Goal: Task Accomplishment & Management: Use online tool/utility

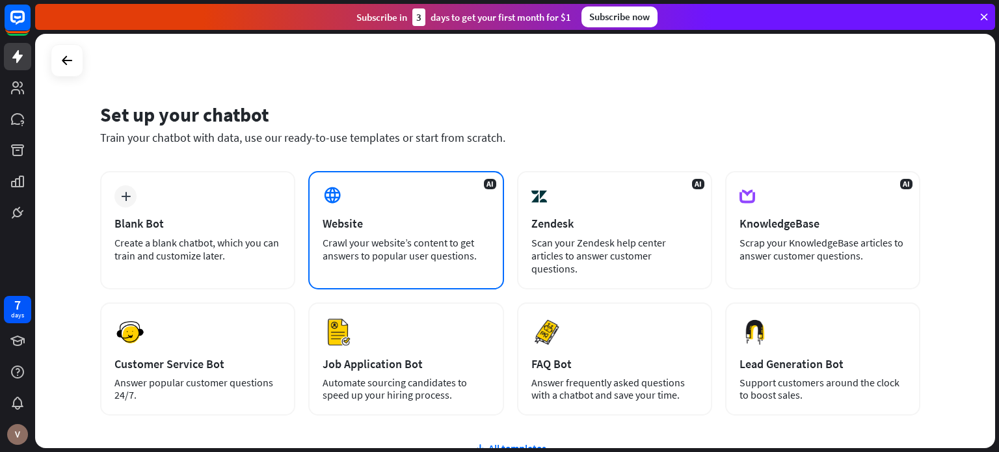
click at [416, 235] on div "AI Website Crawl your website’s content to get answers to popular user question…" at bounding box center [405, 230] width 195 height 118
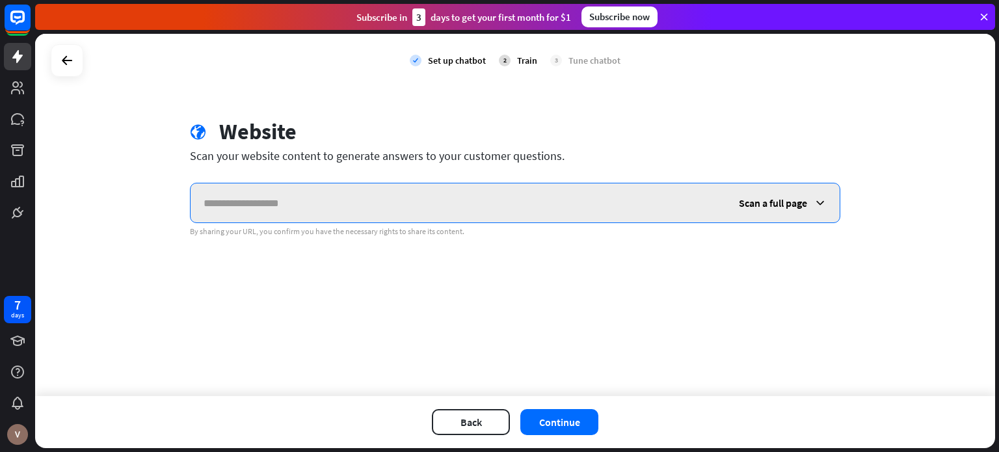
click at [319, 217] on input "text" at bounding box center [458, 202] width 535 height 39
paste input "**********"
type input "**********"
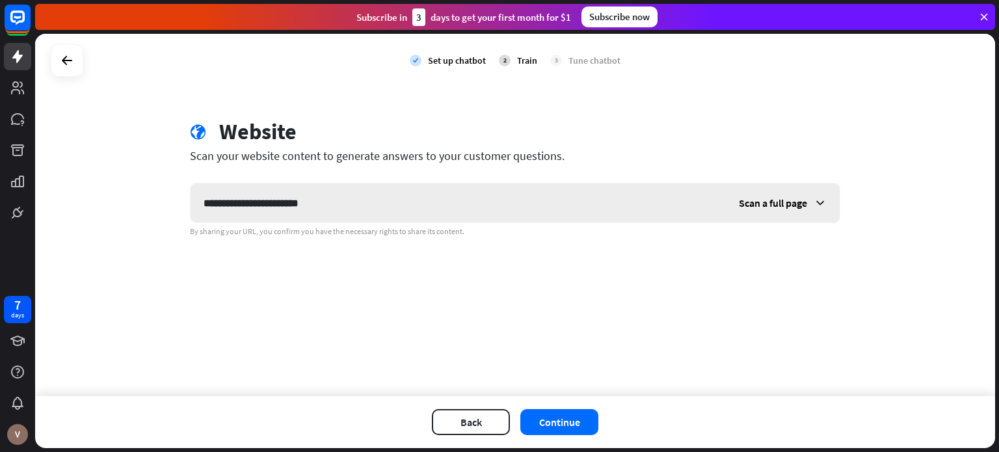
click at [766, 199] on span "Scan a full page" at bounding box center [773, 202] width 68 height 13
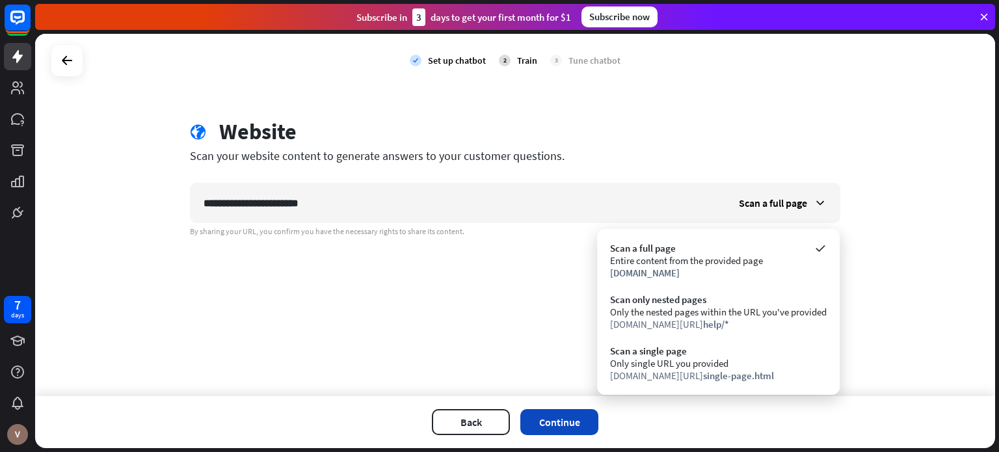
click at [574, 418] on button "Continue" at bounding box center [559, 422] width 78 height 26
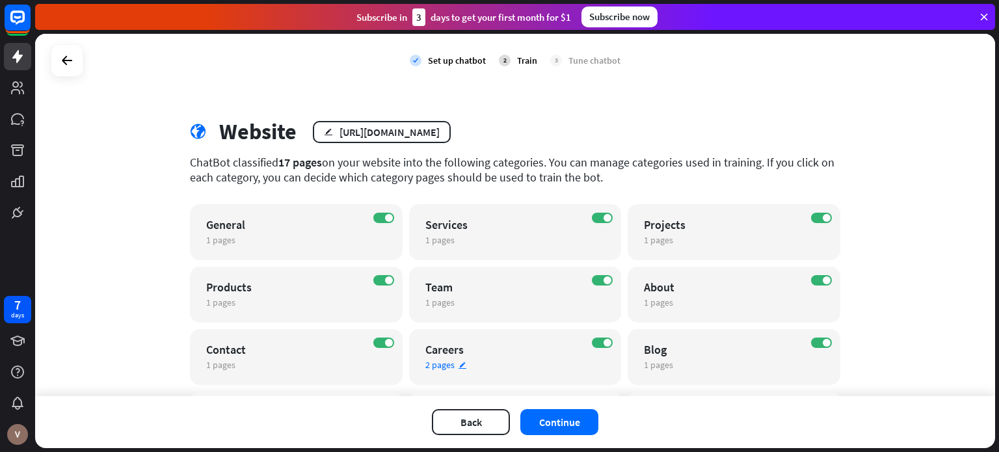
scroll to position [92, 0]
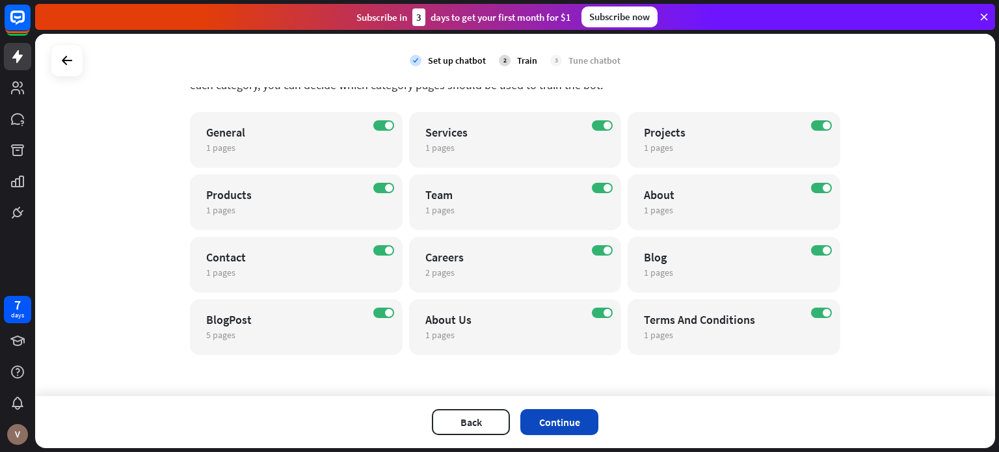
click at [576, 424] on button "Continue" at bounding box center [559, 422] width 78 height 26
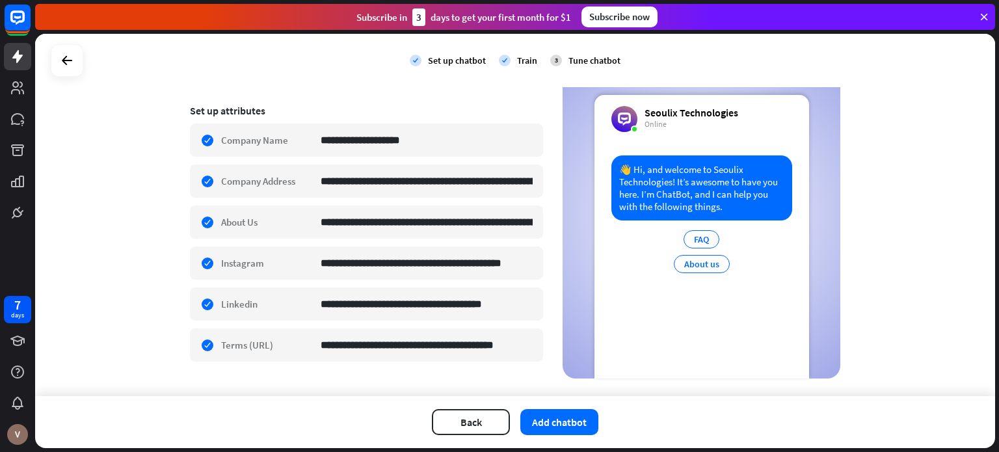
scroll to position [220, 0]
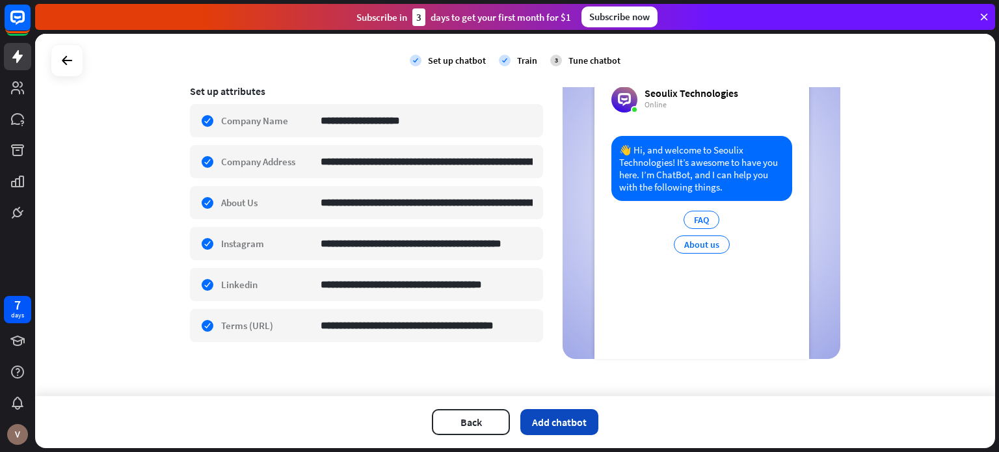
click at [566, 431] on button "Add chatbot" at bounding box center [559, 422] width 78 height 26
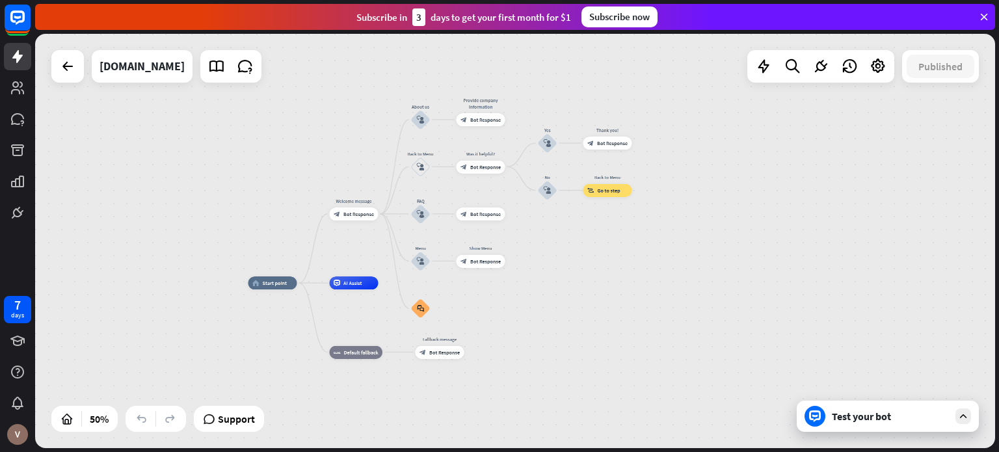
drag, startPoint x: 776, startPoint y: 252, endPoint x: 572, endPoint y: 286, distance: 207.0
click at [572, 286] on div "home_2 Start point Welcome message block_bot_response Bot Response About us blo…" at bounding box center [515, 241] width 960 height 414
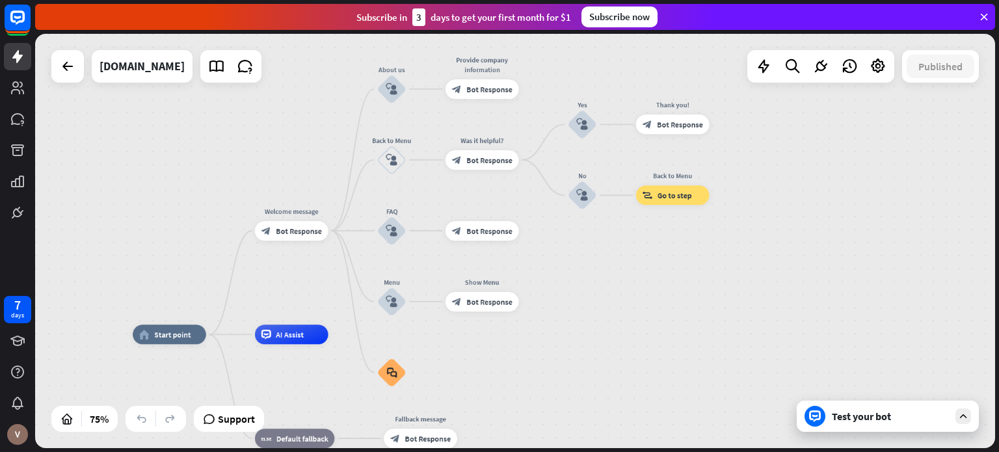
drag, startPoint x: 472, startPoint y: 361, endPoint x: 511, endPoint y: 413, distance: 65.0
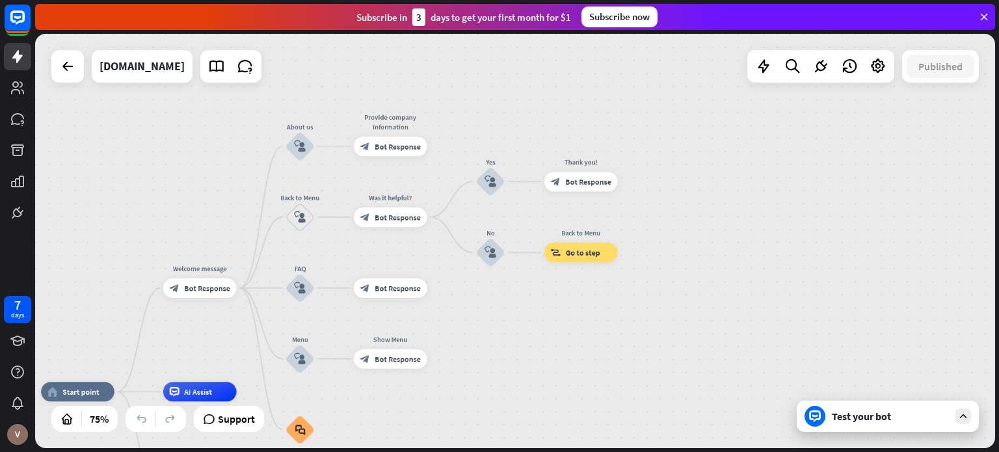
drag, startPoint x: 554, startPoint y: 299, endPoint x: 463, endPoint y: 351, distance: 104.3
click at [463, 351] on div "home_2 Start point Welcome message block_bot_response Bot Response About us blo…" at bounding box center [515, 241] width 960 height 414
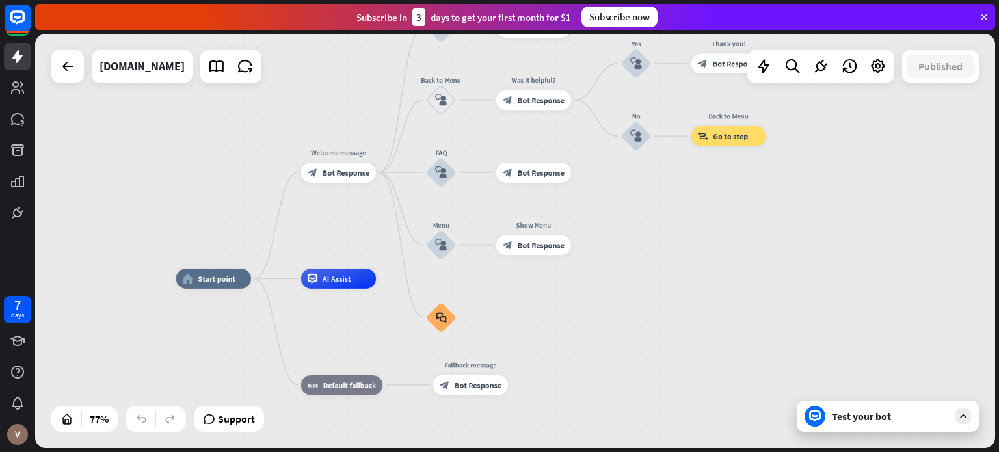
drag, startPoint x: 528, startPoint y: 338, endPoint x: 666, endPoint y: 222, distance: 180.0
click at [666, 222] on div "home_2 Start point Welcome message block_bot_response Bot Response About us blo…" at bounding box center [515, 241] width 960 height 414
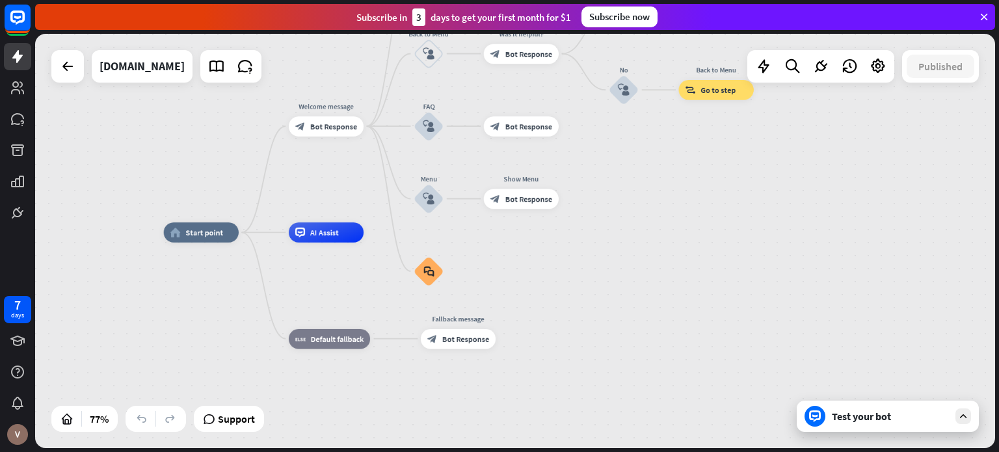
drag, startPoint x: 650, startPoint y: 276, endPoint x: 637, endPoint y: 230, distance: 48.0
click at [637, 230] on div "home_2 Start point Welcome message block_bot_response Bot Response About us blo…" at bounding box center [515, 241] width 960 height 414
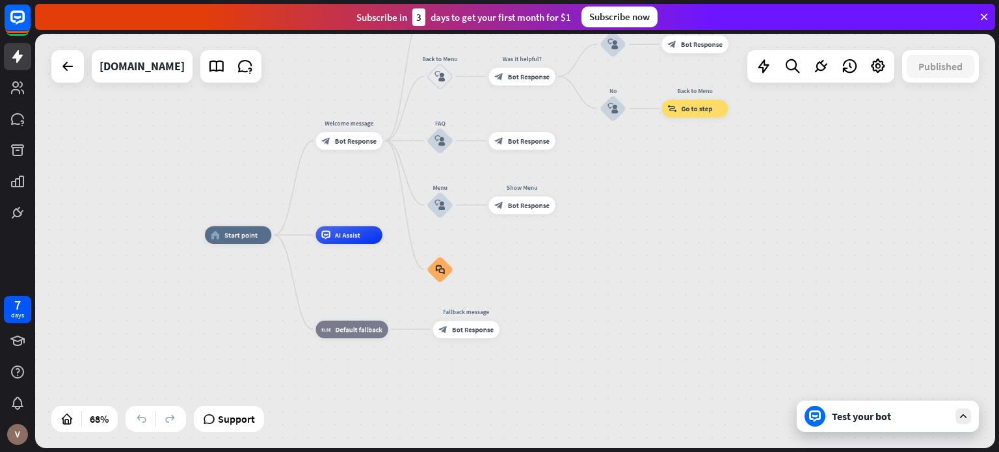
click at [863, 413] on div "Test your bot" at bounding box center [890, 416] width 117 height 13
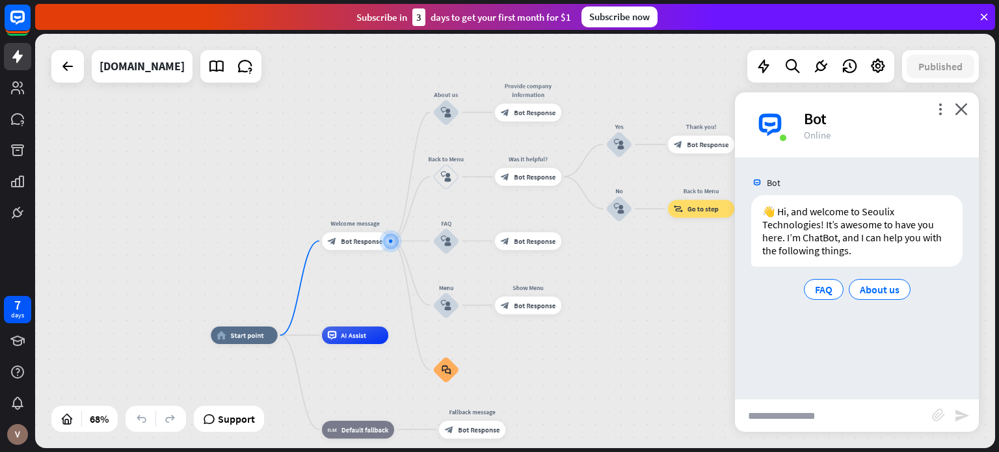
click at [863, 413] on input "text" at bounding box center [833, 415] width 197 height 33
type input "**********"
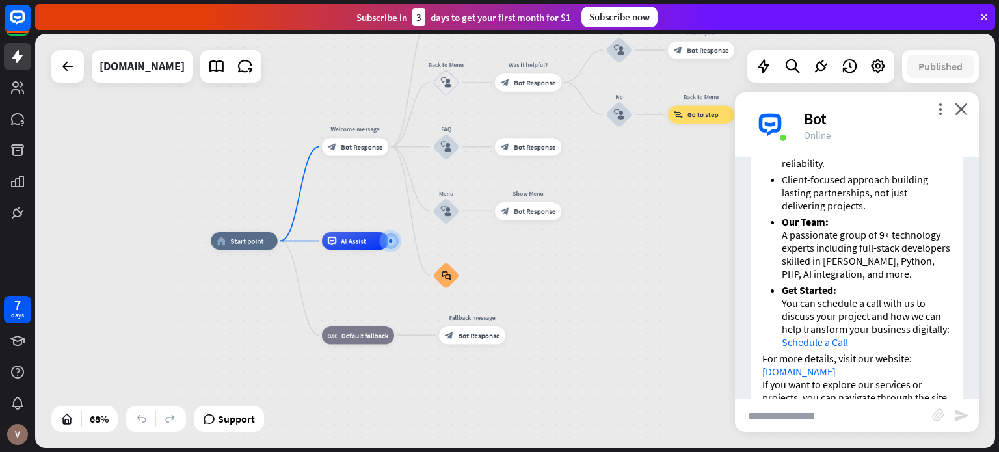
scroll to position [1009, 0]
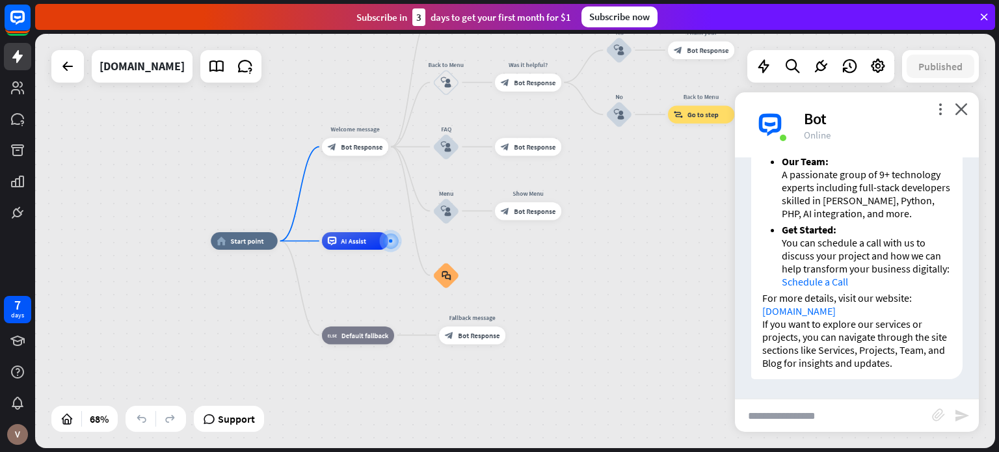
click at [833, 282] on link "Schedule a Call" at bounding box center [815, 281] width 66 height 13
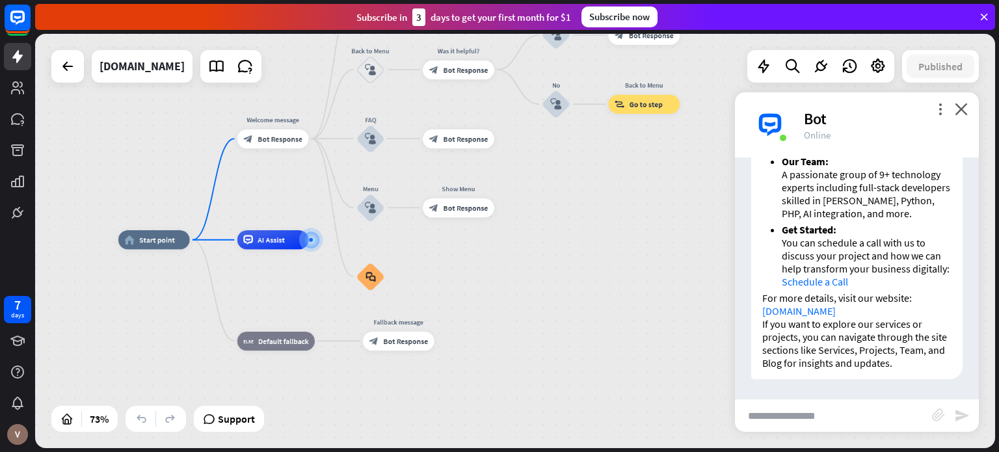
drag, startPoint x: 682, startPoint y: 193, endPoint x: 627, endPoint y: 174, distance: 58.0
click at [627, 174] on div "home_2 Start point Welcome message block_bot_response Bot Response About us blo…" at bounding box center [515, 241] width 960 height 414
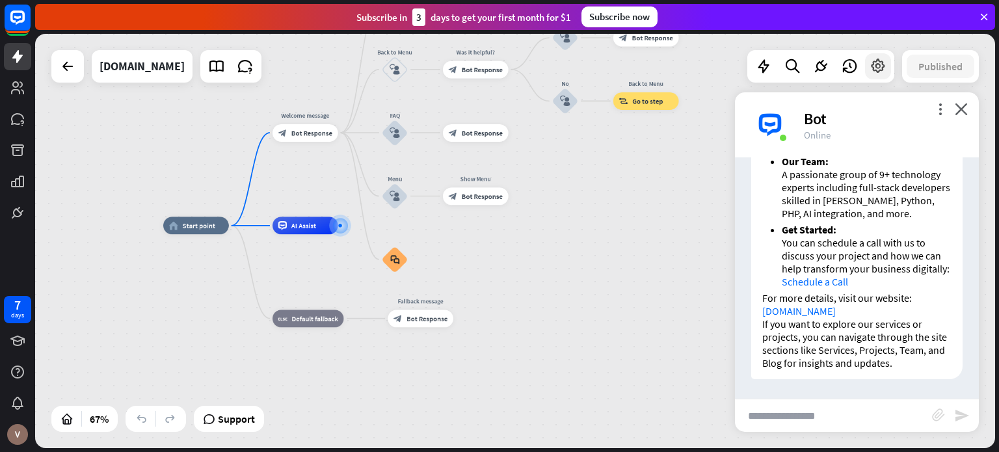
click at [872, 64] on icon at bounding box center [878, 66] width 17 height 17
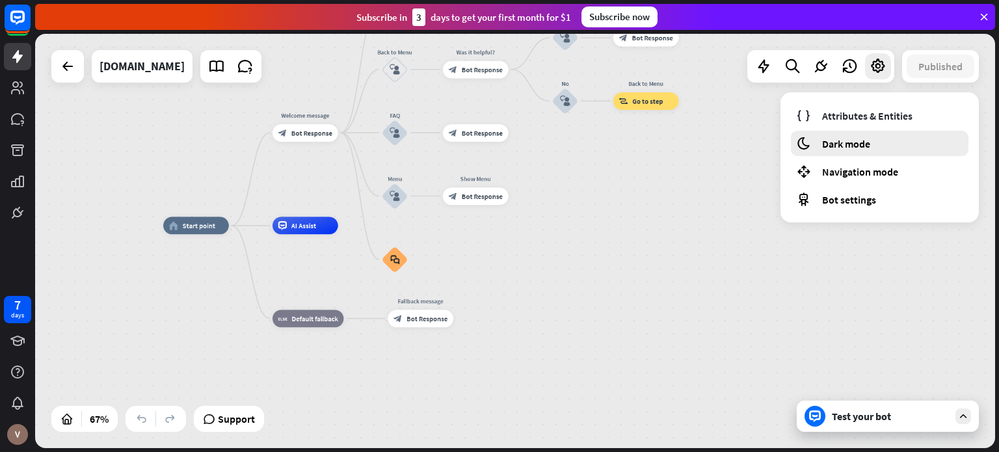
click at [827, 150] on div "moon Dark mode" at bounding box center [880, 143] width 178 height 25
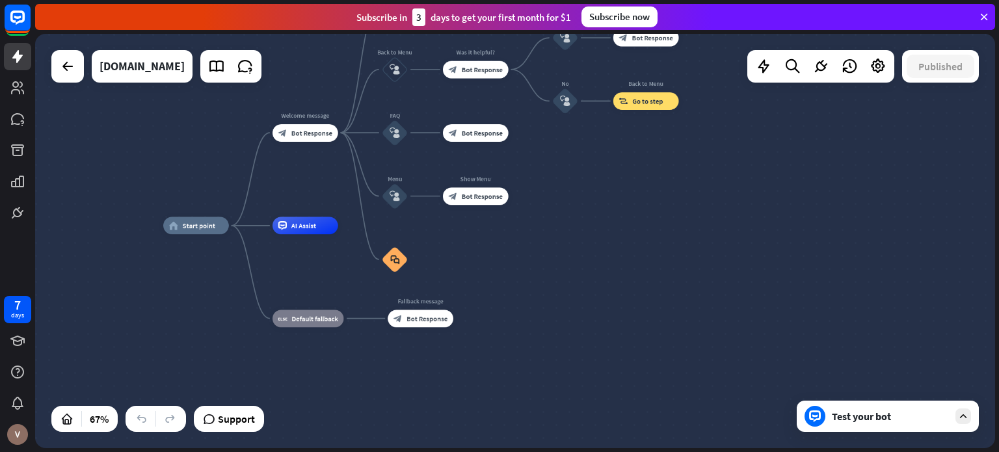
click at [866, 409] on div "Test your bot" at bounding box center [888, 416] width 182 height 31
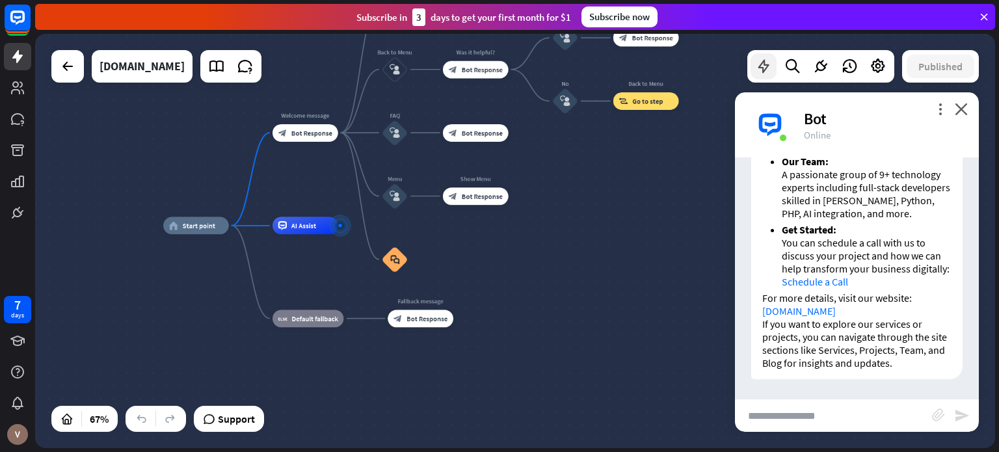
click at [766, 68] on icon at bounding box center [763, 66] width 17 height 17
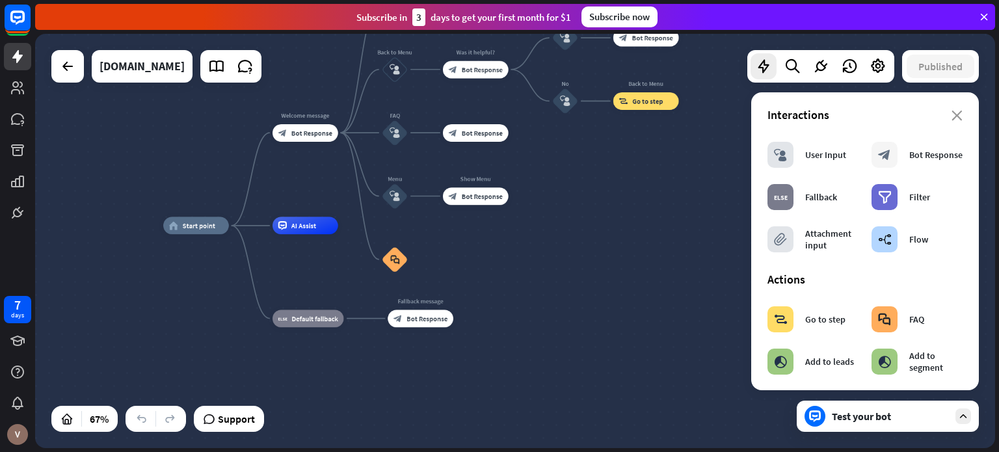
scroll to position [0, 0]
click at [787, 62] on icon at bounding box center [793, 66] width 18 height 17
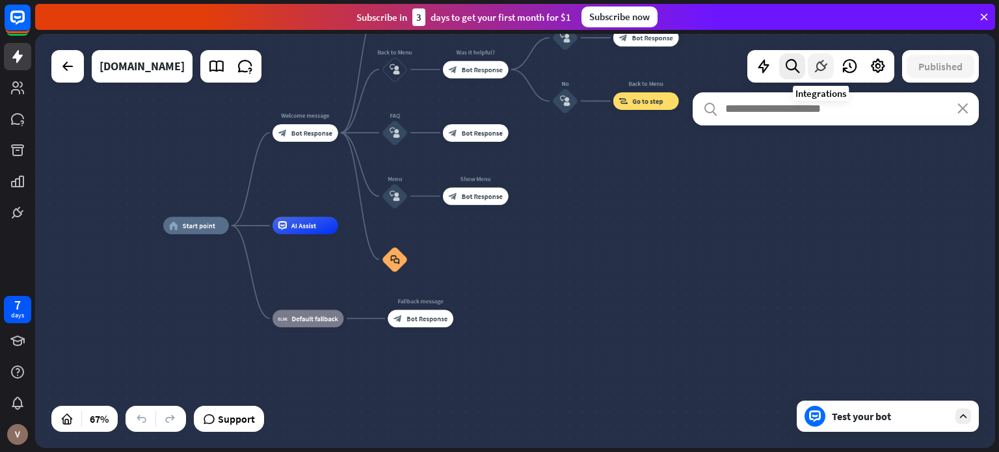
click at [823, 64] on icon at bounding box center [820, 66] width 17 height 17
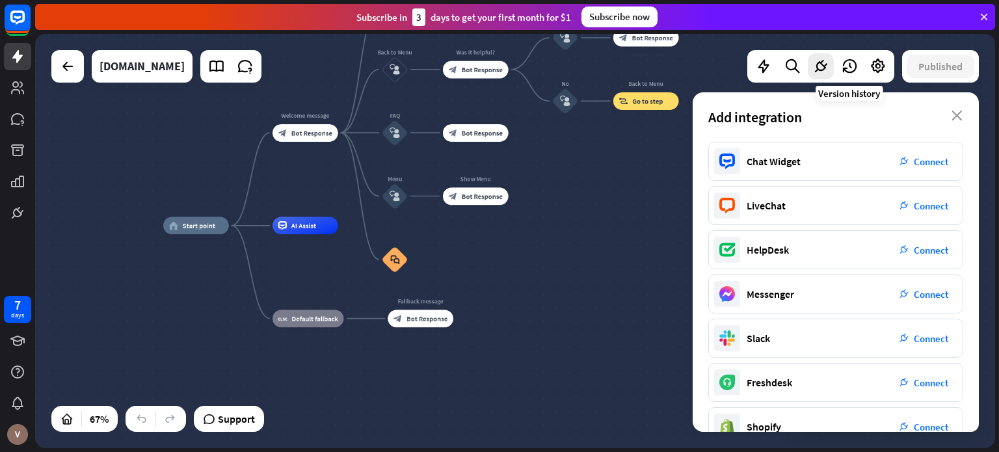
click at [849, 68] on icon at bounding box center [849, 66] width 17 height 17
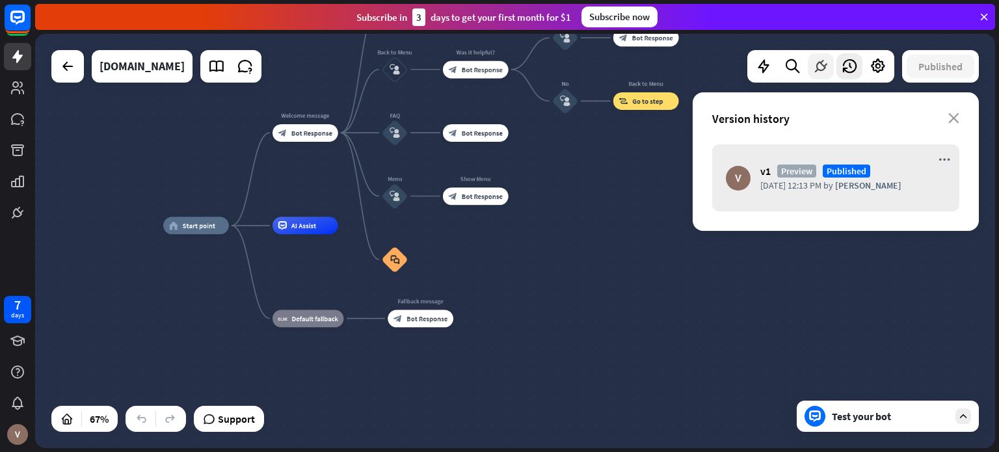
click at [830, 64] on div at bounding box center [821, 66] width 26 height 26
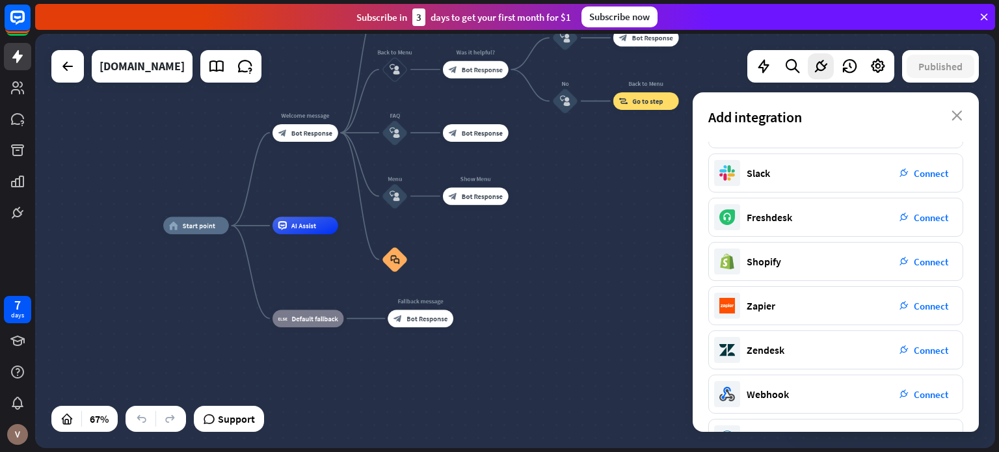
scroll to position [206, 0]
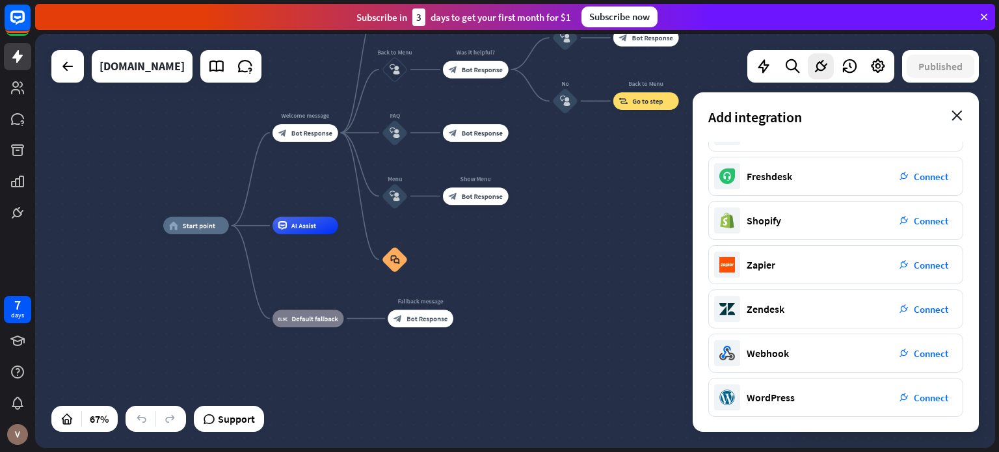
click at [961, 111] on icon "close" at bounding box center [957, 116] width 11 height 10
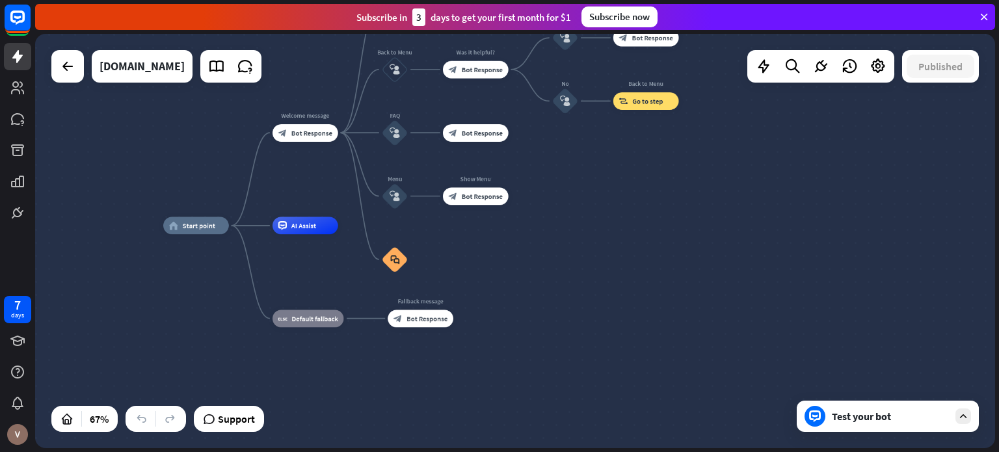
click at [869, 421] on div "Test your bot" at bounding box center [890, 416] width 117 height 13
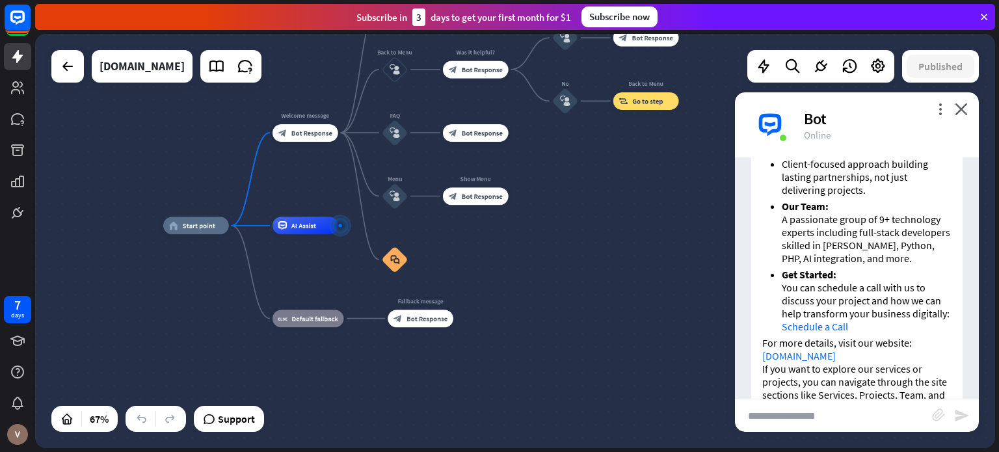
scroll to position [1009, 0]
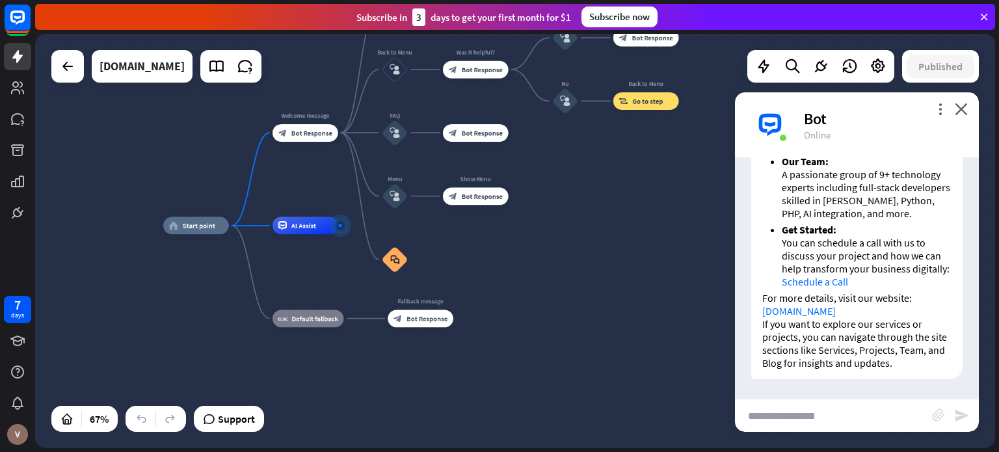
click at [814, 413] on input "text" at bounding box center [833, 415] width 197 height 33
type input "*"
type input "**********"
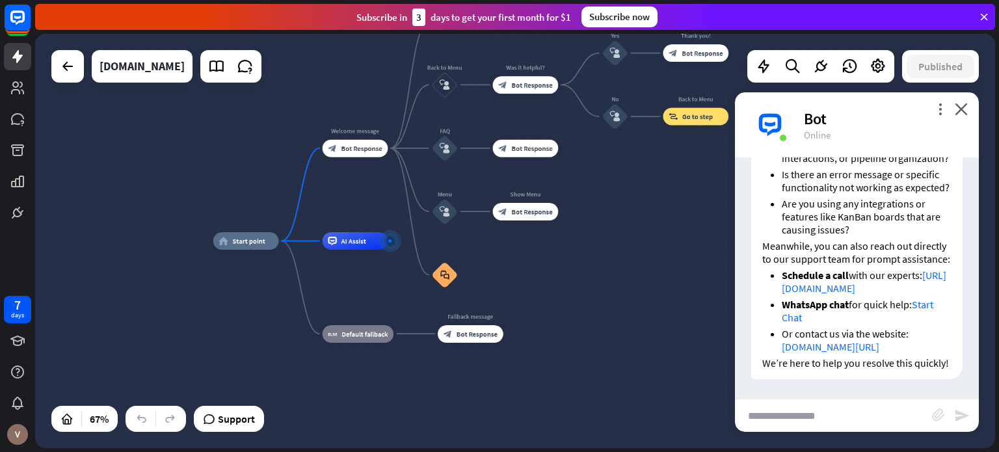
scroll to position [1501, 0]
click at [928, 298] on link "Start Chat" at bounding box center [858, 311] width 152 height 26
click at [810, 269] on link "[URL][DOMAIN_NAME]" at bounding box center [864, 282] width 165 height 26
click at [818, 340] on link "[DOMAIN_NAME][URL]" at bounding box center [831, 346] width 98 height 13
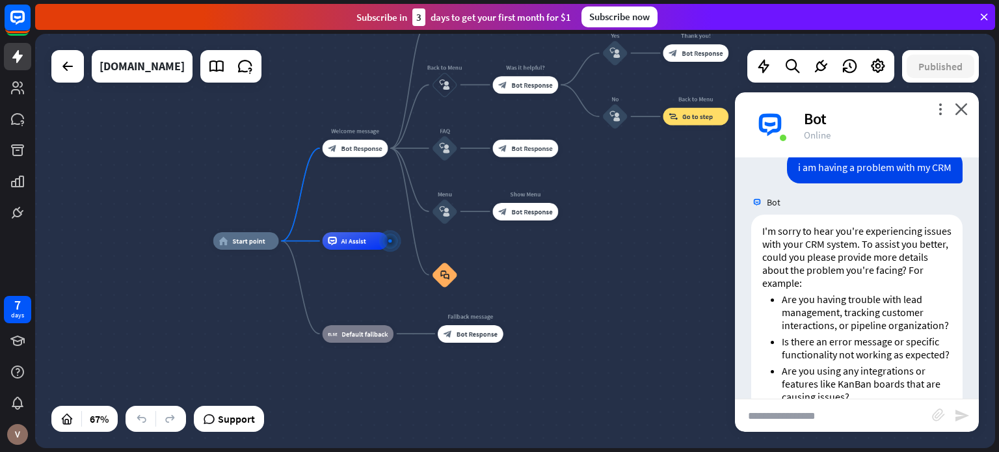
scroll to position [1283, 0]
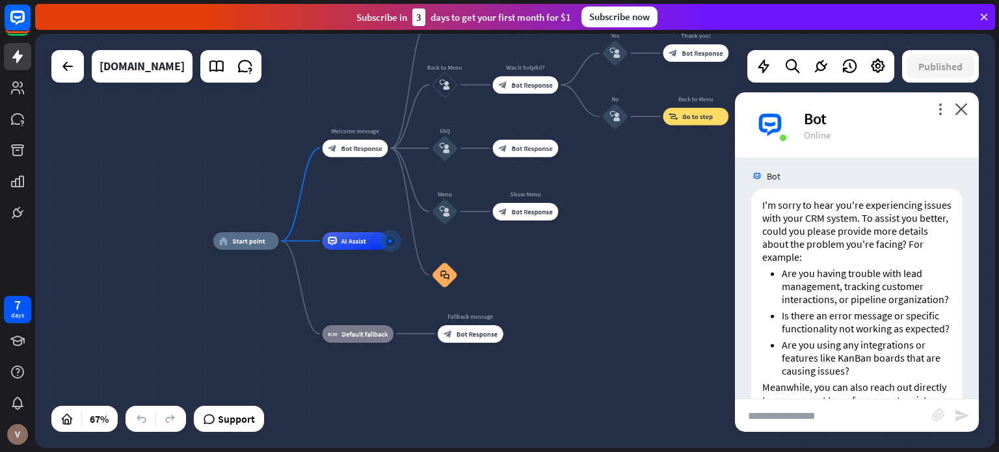
click at [606, 176] on div "home_2 Start point Welcome message block_bot_response Bot Response About us blo…" at bounding box center [515, 241] width 960 height 414
click at [357, 148] on span "Bot Response" at bounding box center [361, 148] width 41 height 8
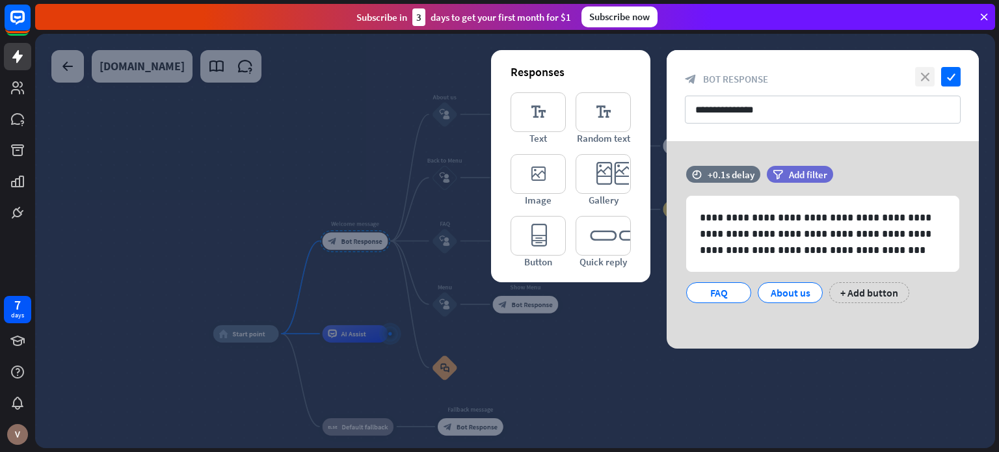
click at [933, 79] on icon "close" at bounding box center [925, 77] width 20 height 20
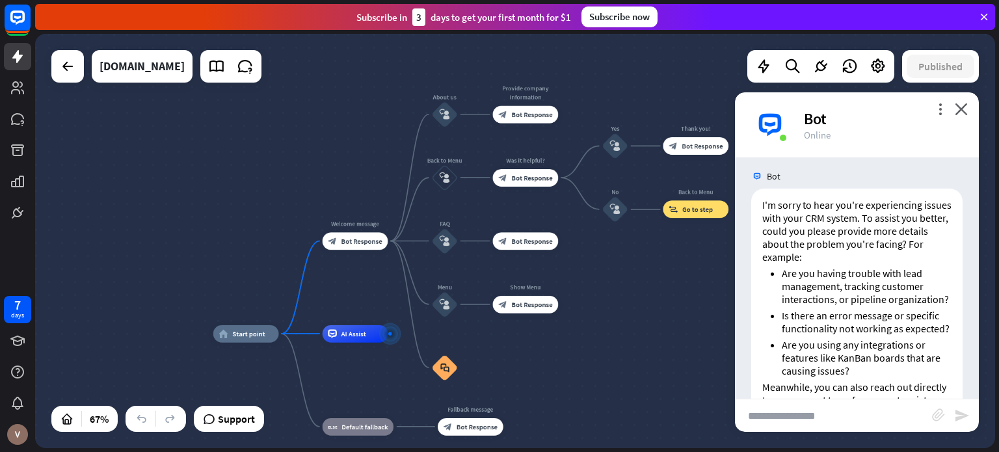
scroll to position [1309, 0]
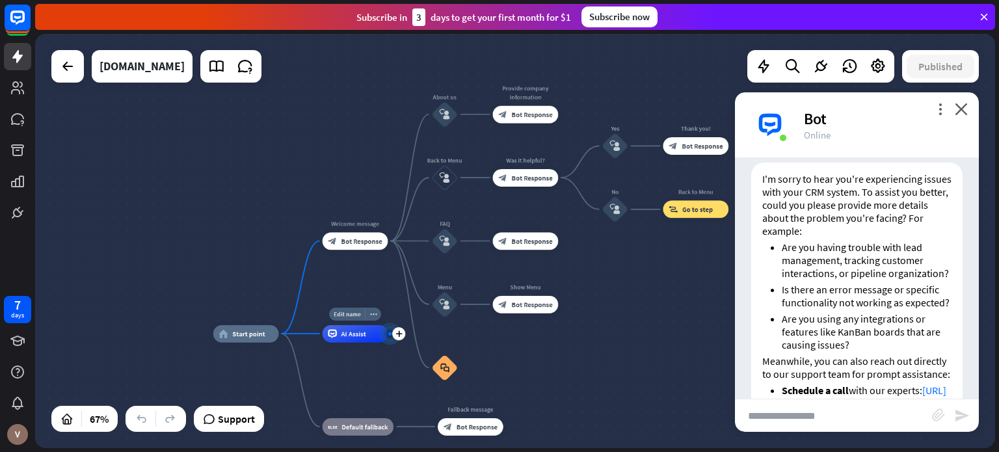
click at [356, 335] on span "AI Assist" at bounding box center [353, 333] width 25 height 8
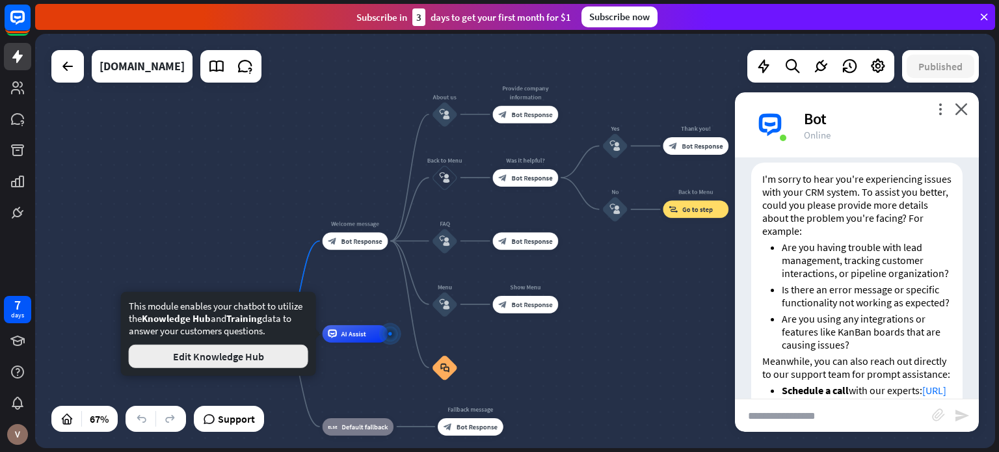
click at [242, 360] on button "Edit Knowledge Hub" at bounding box center [219, 356] width 180 height 23
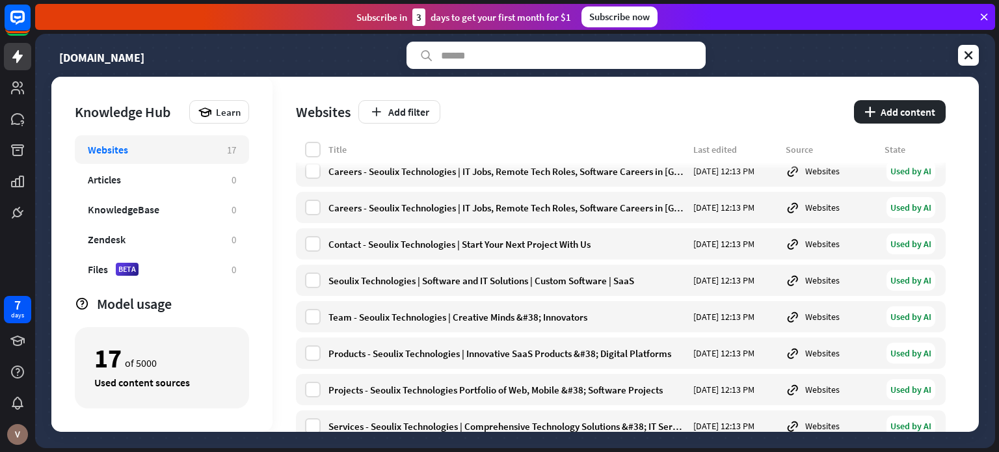
scroll to position [378, 0]
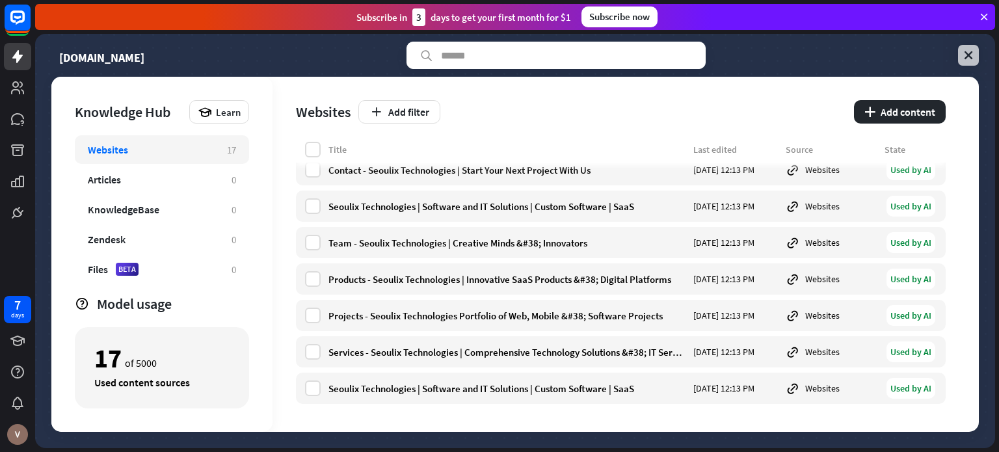
click at [967, 54] on icon at bounding box center [968, 55] width 13 height 13
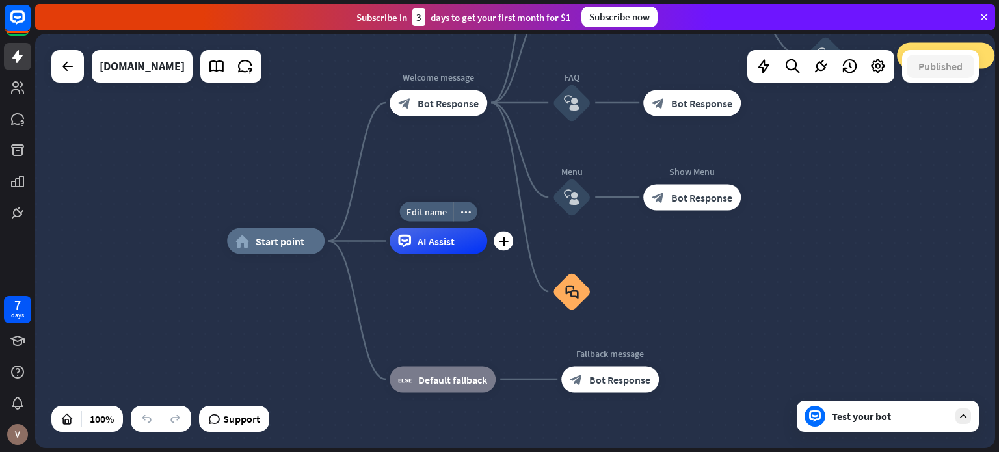
click at [444, 254] on div "Edit name more_horiz plus AI Assist" at bounding box center [439, 241] width 98 height 26
click at [416, 245] on div "AI Assist" at bounding box center [439, 241] width 98 height 26
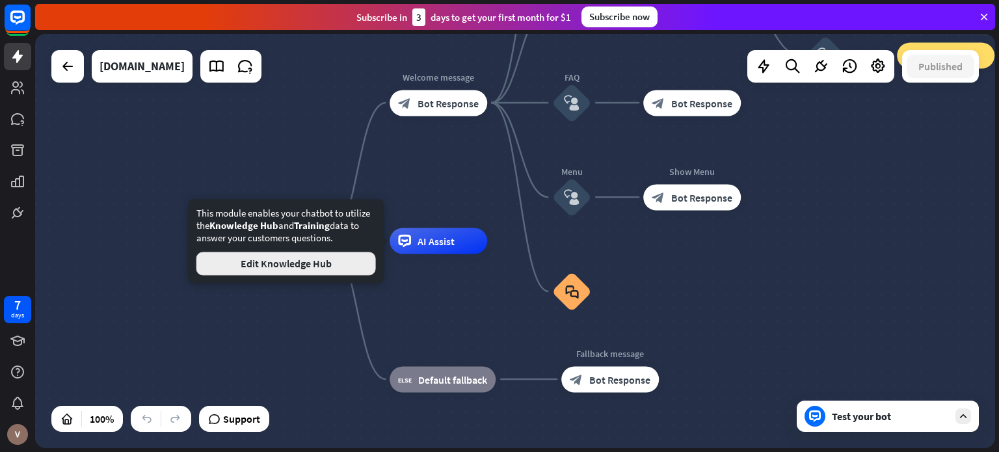
click at [323, 264] on button "Edit Knowledge Hub" at bounding box center [286, 263] width 180 height 23
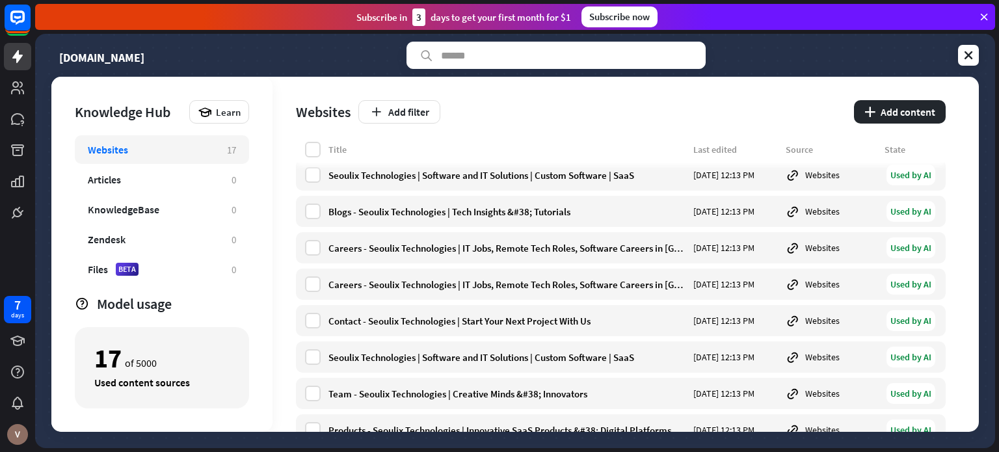
scroll to position [220, 0]
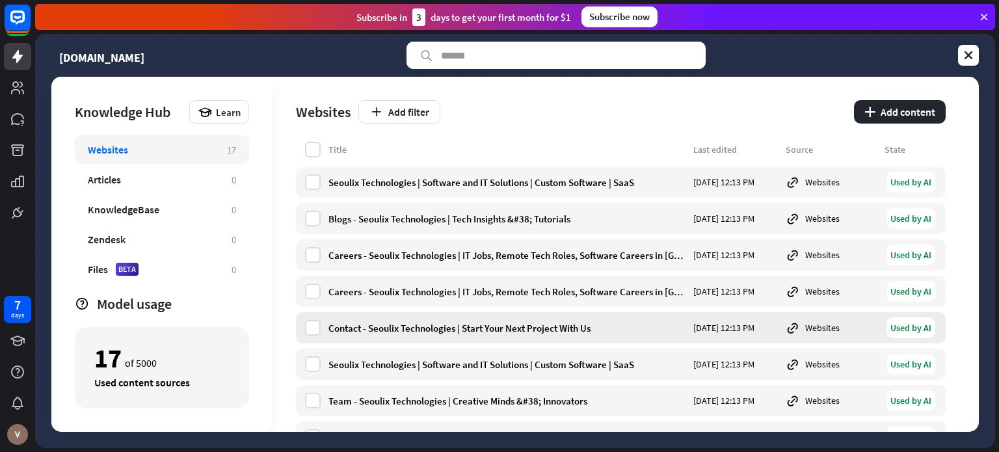
click at [474, 329] on div "Contact - Seoulix Technologies | Start Your Next Project With Us" at bounding box center [506, 328] width 357 height 12
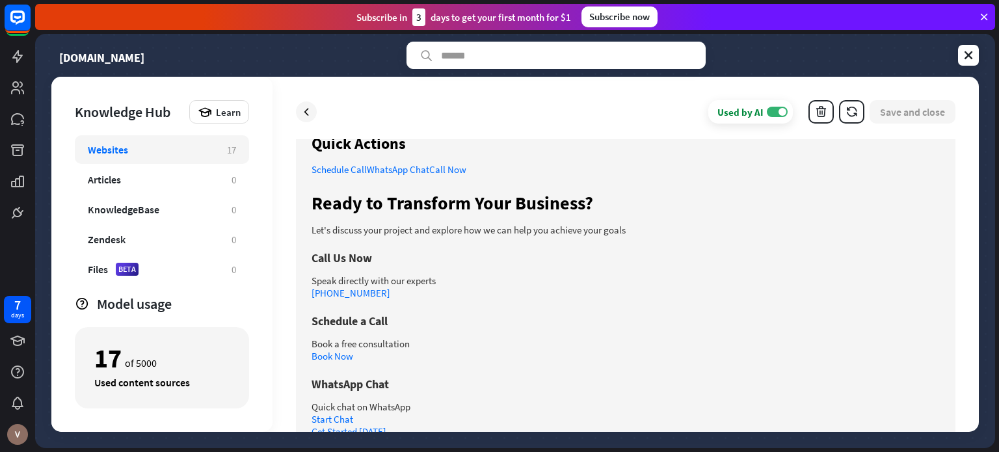
scroll to position [441, 0]
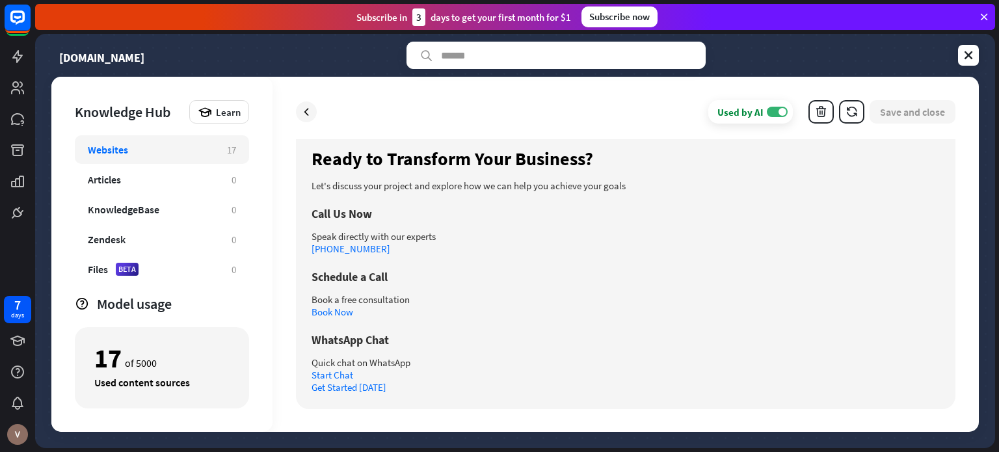
click at [336, 312] on link "Book Now" at bounding box center [333, 312] width 42 height 12
